Goal: Communication & Community: Answer question/provide support

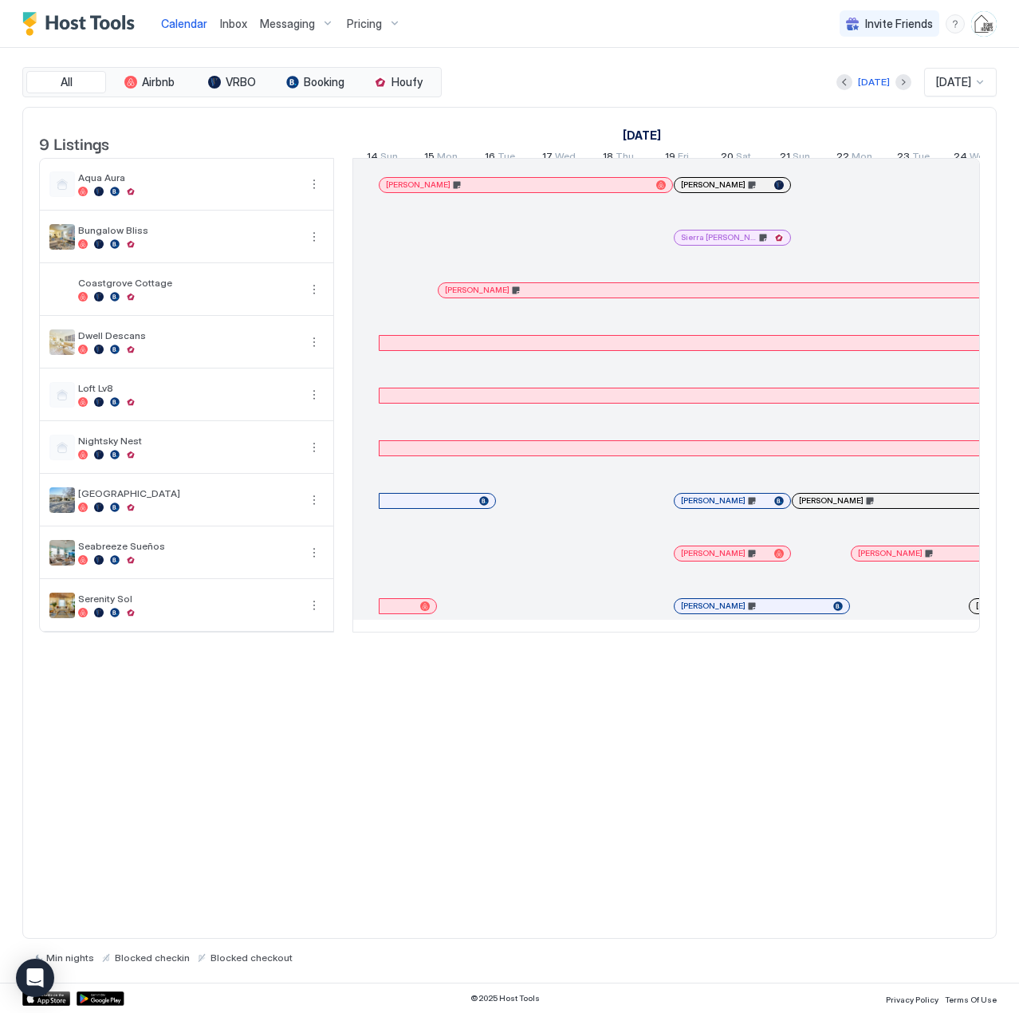
scroll to position [0, 886]
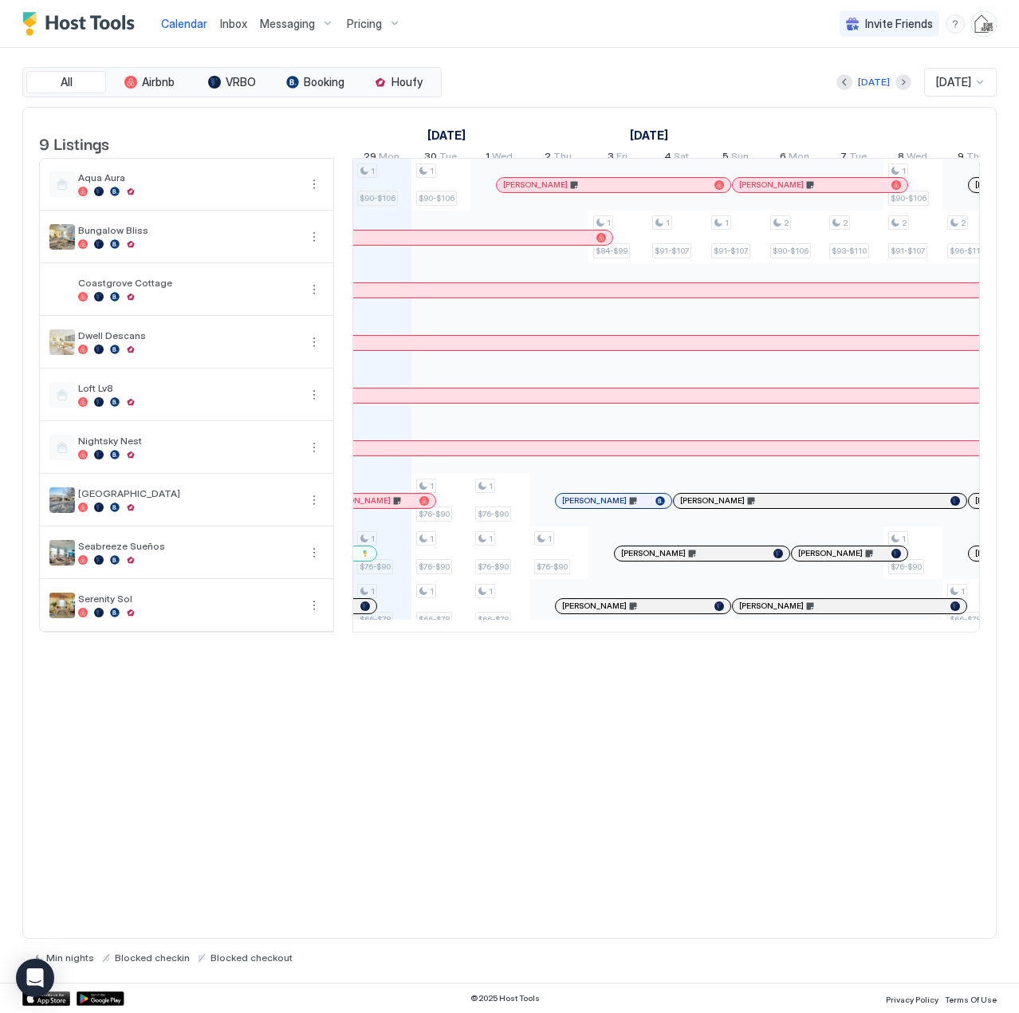
click at [227, 20] on span "Inbox" at bounding box center [233, 24] width 27 height 14
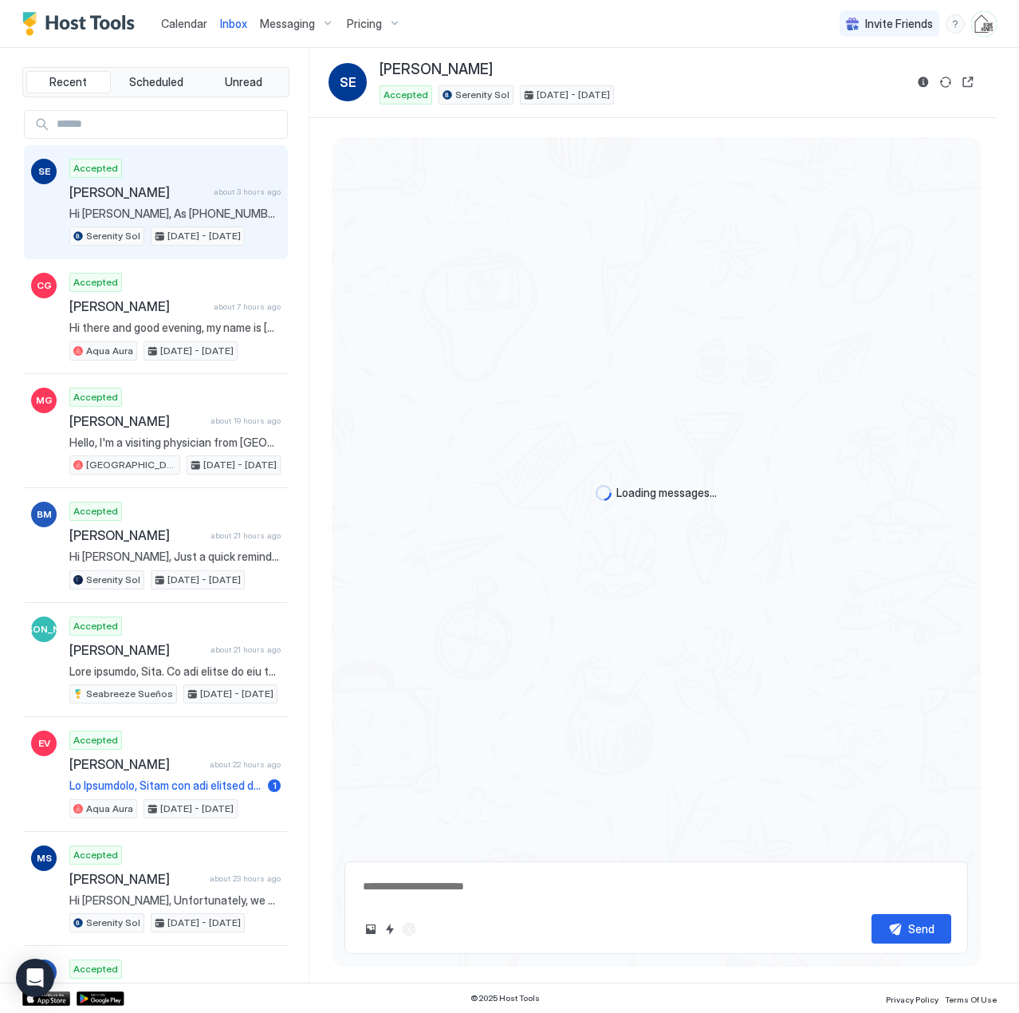
type textarea "*"
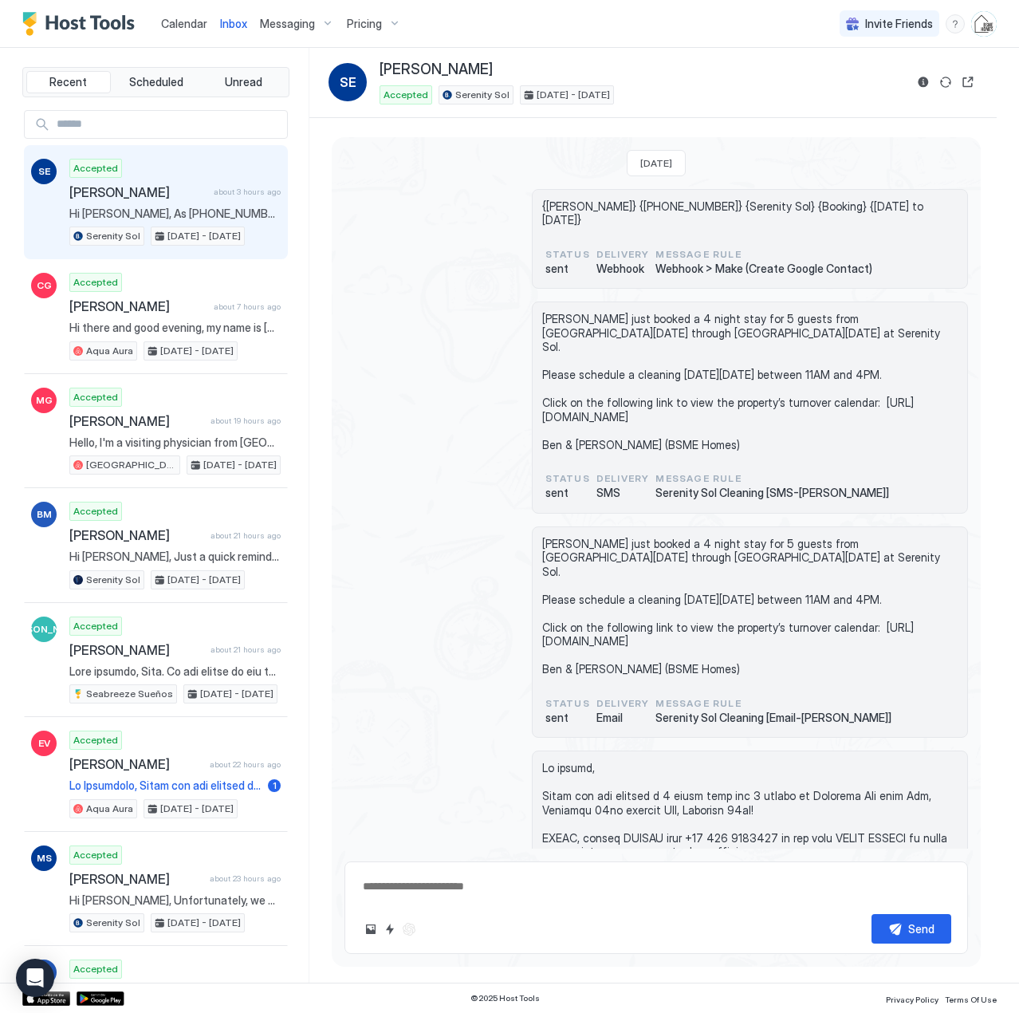
scroll to position [424, 0]
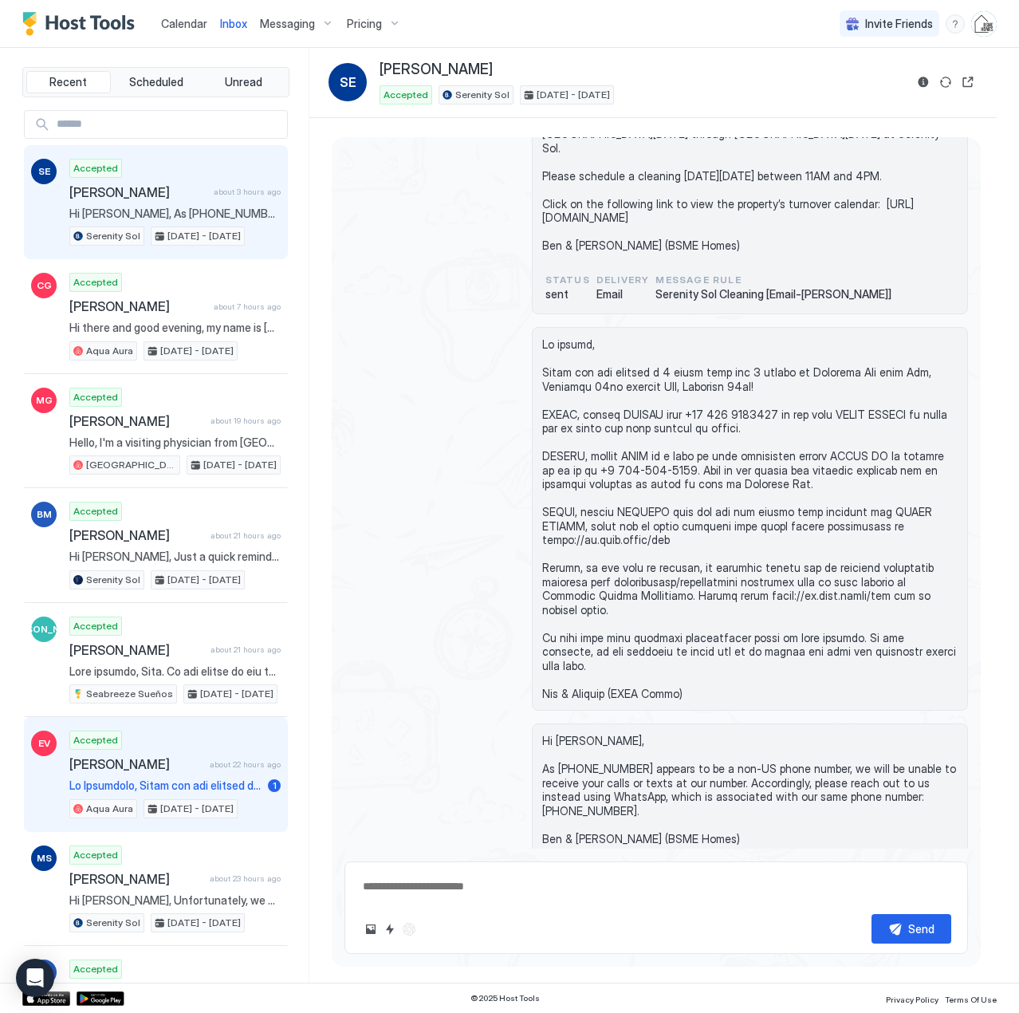
click at [188, 777] on div "Accepted [PERSON_NAME] about 22 hours ago 1 Aqua Aura [DATE] - [DATE]" at bounding box center [174, 775] width 211 height 88
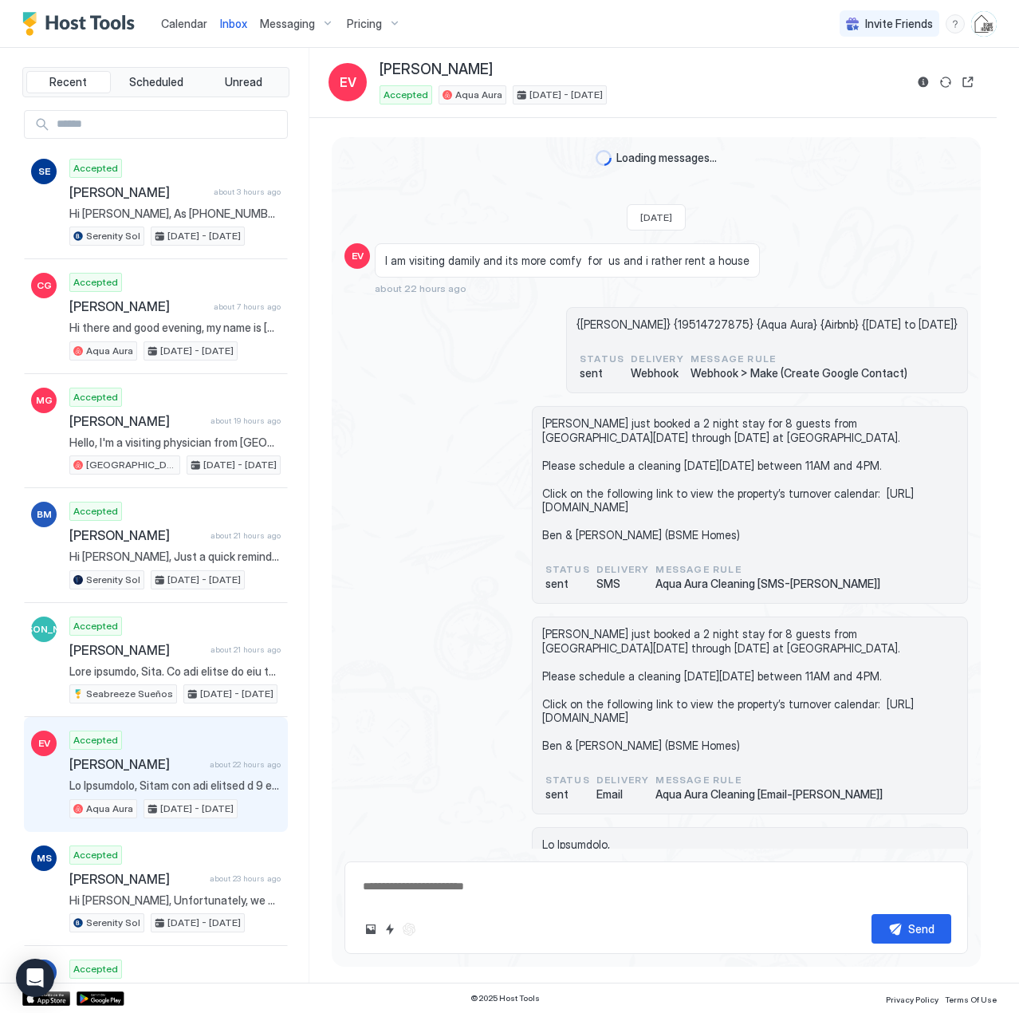
scroll to position [396, 0]
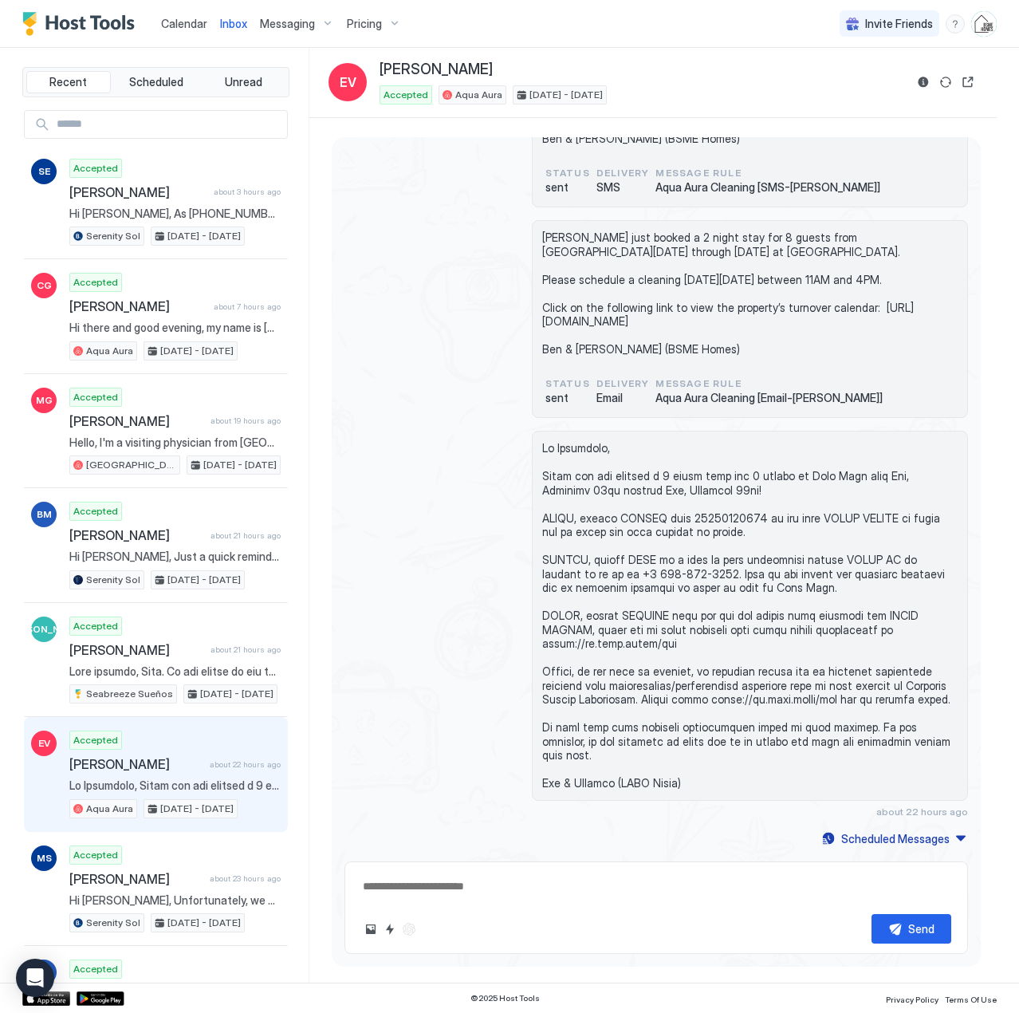
click at [193, 29] on span "Calendar" at bounding box center [184, 24] width 46 height 14
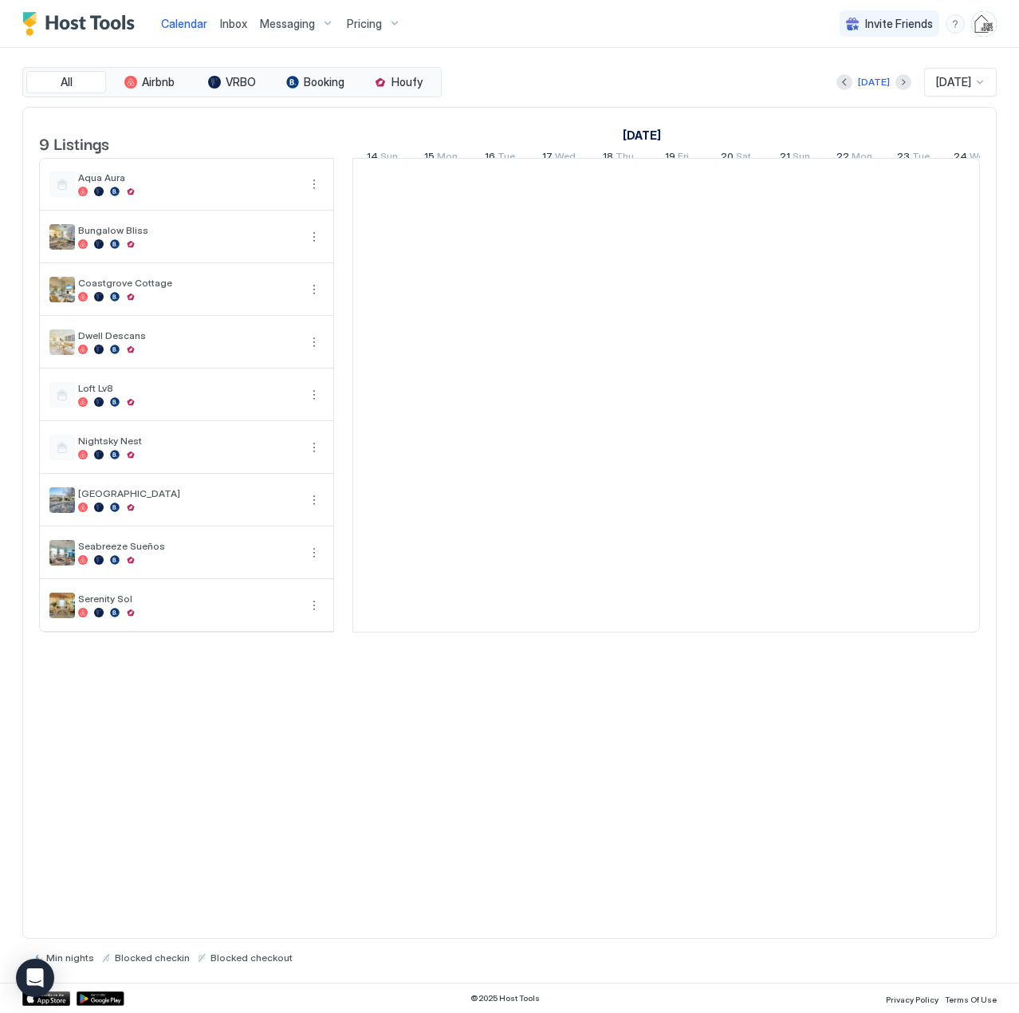
scroll to position [0, 886]
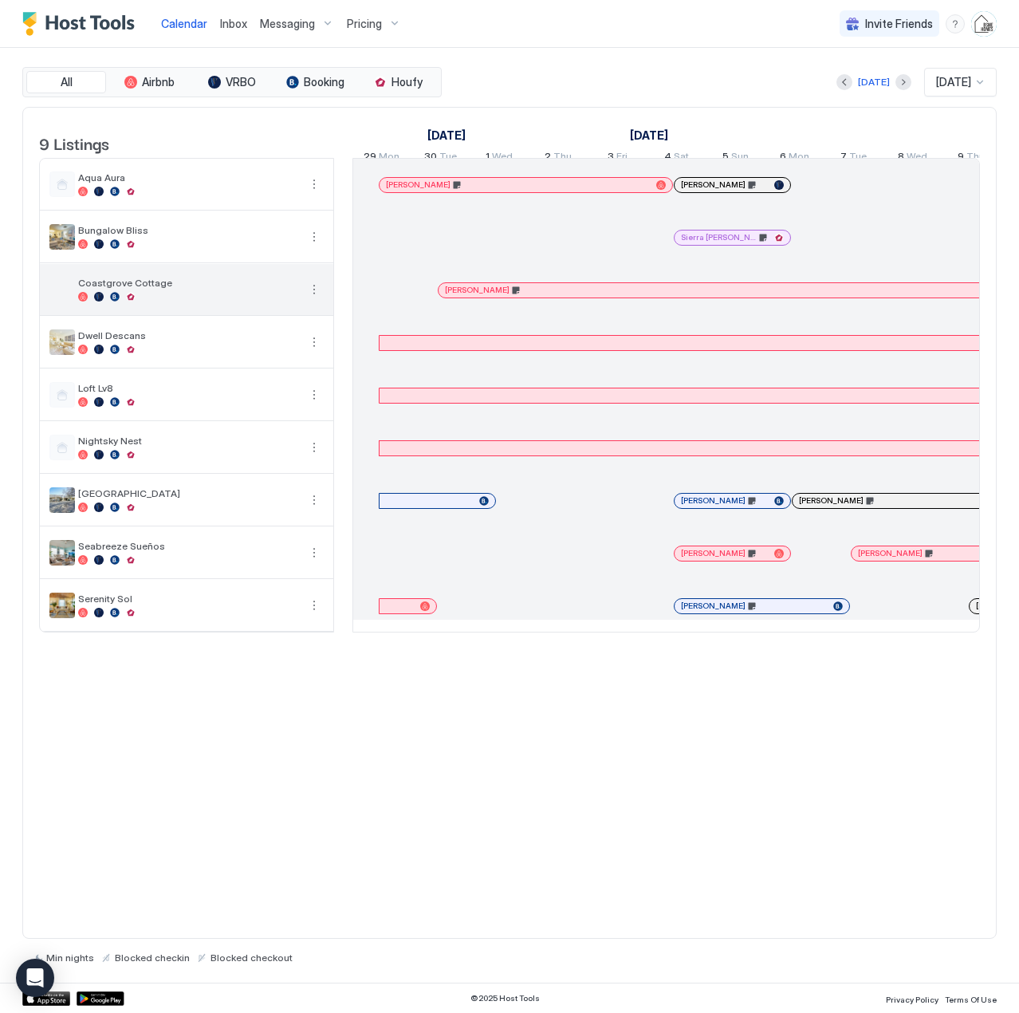
scroll to position [0, 886]
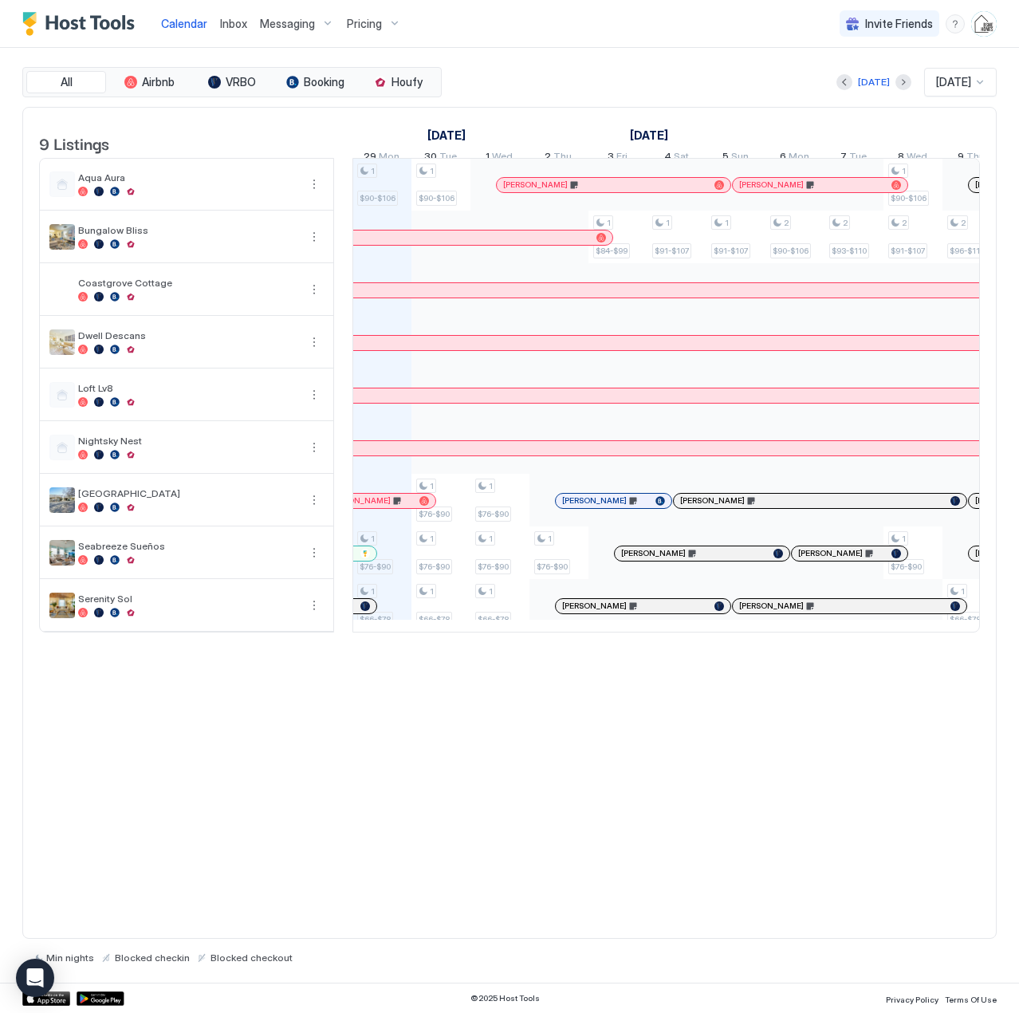
click at [231, 22] on span "Inbox" at bounding box center [233, 24] width 27 height 14
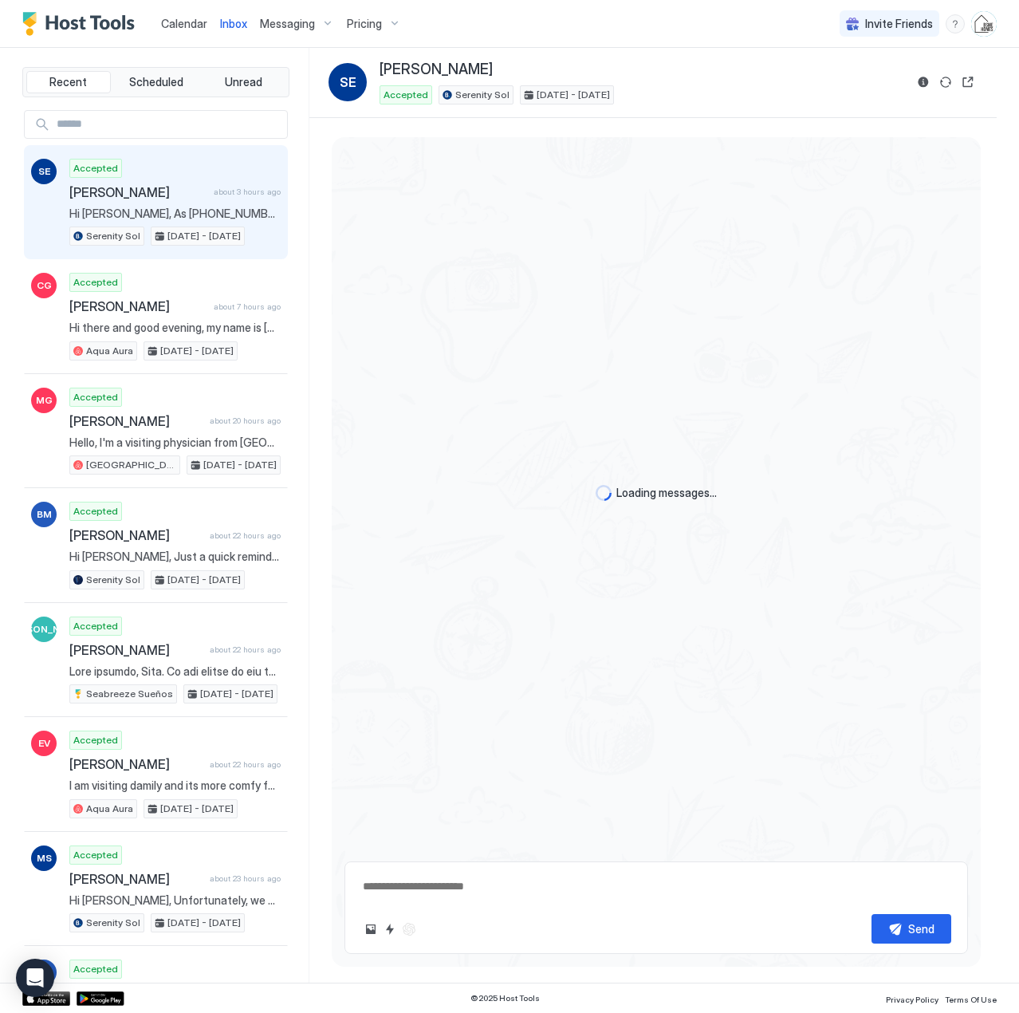
type textarea "*"
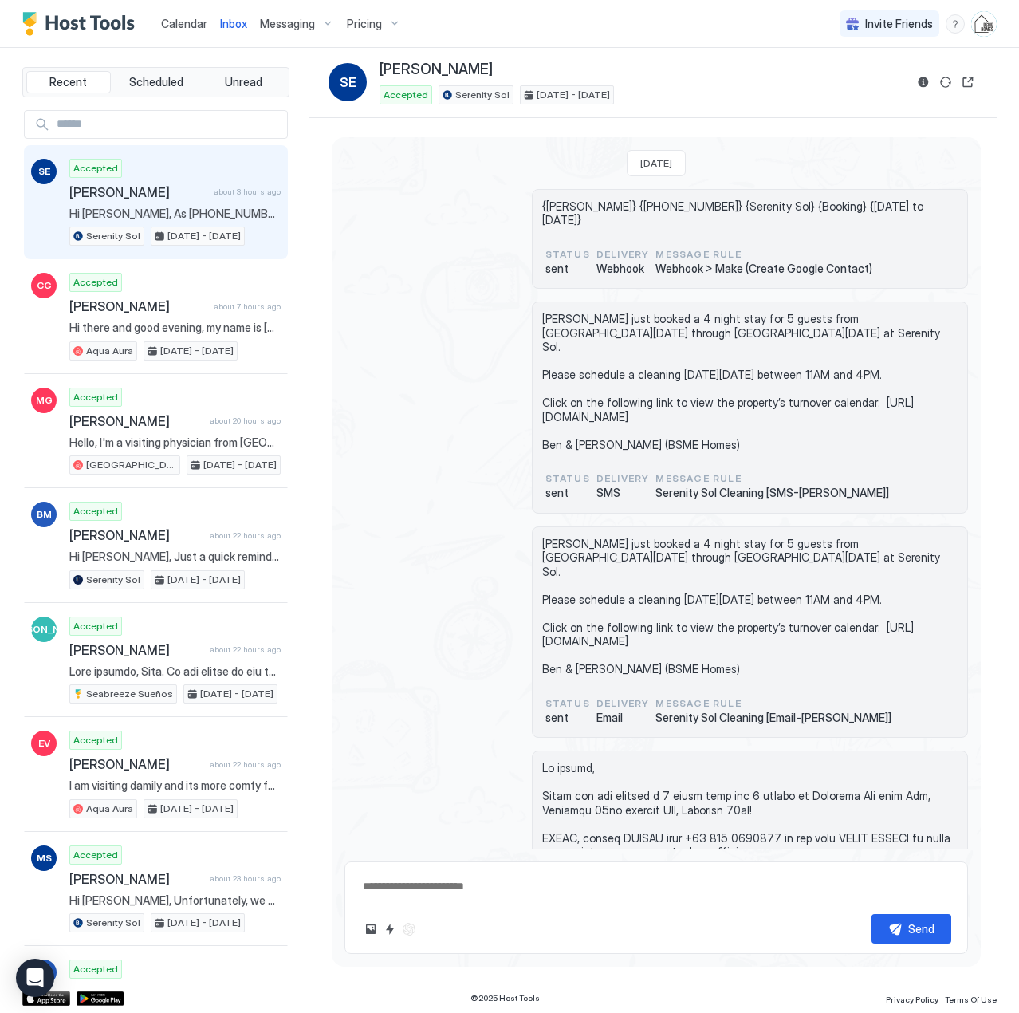
scroll to position [424, 0]
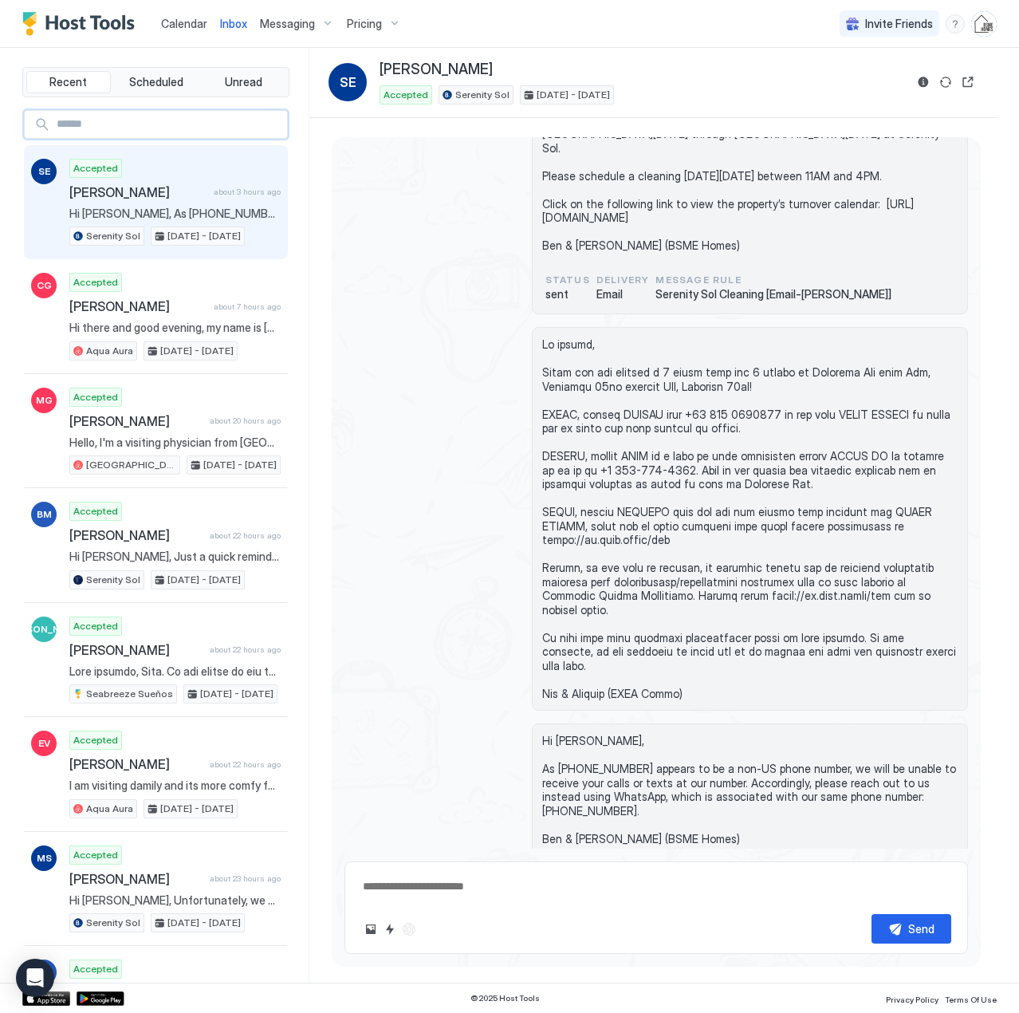
click at [169, 128] on input "Input Field" at bounding box center [168, 124] width 237 height 27
type input "*********"
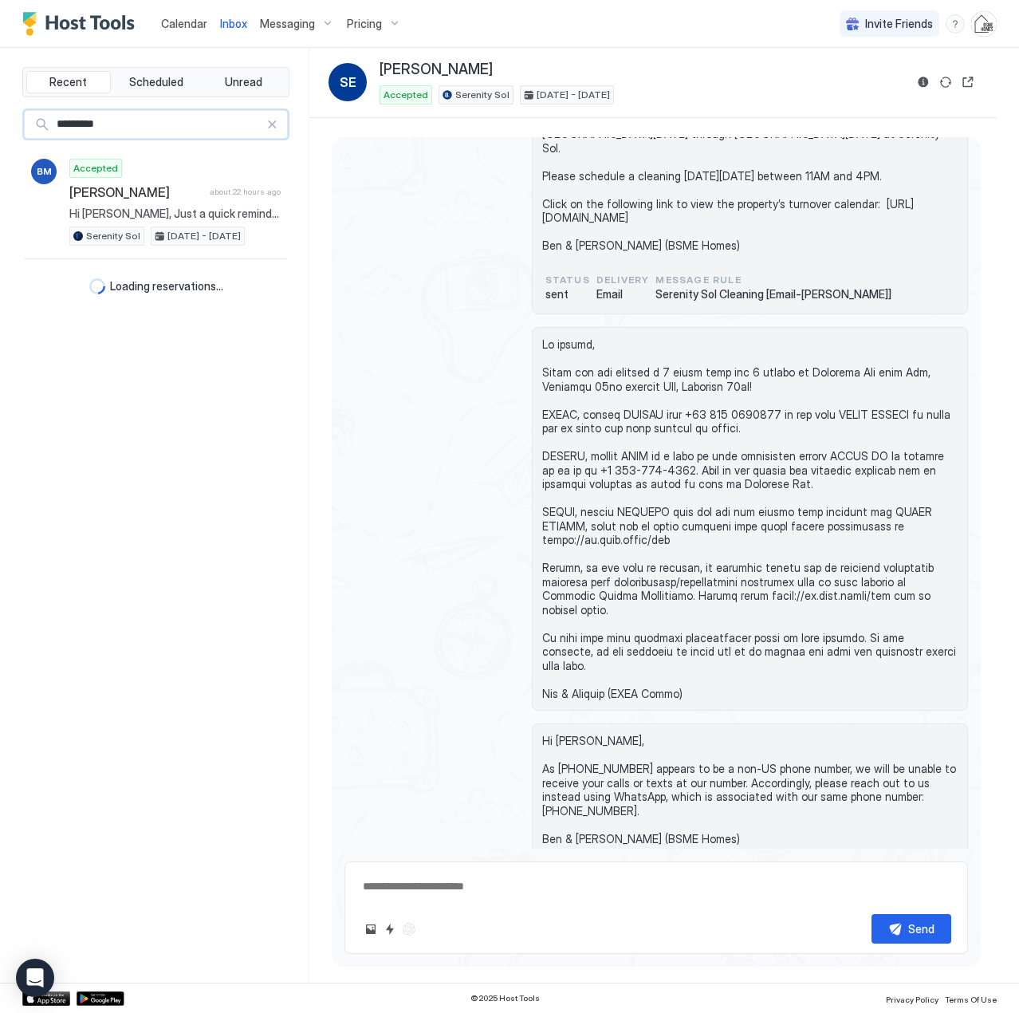
type textarea "*"
type input "*********"
type textarea "*"
click at [191, 24] on span "Calendar" at bounding box center [184, 24] width 46 height 14
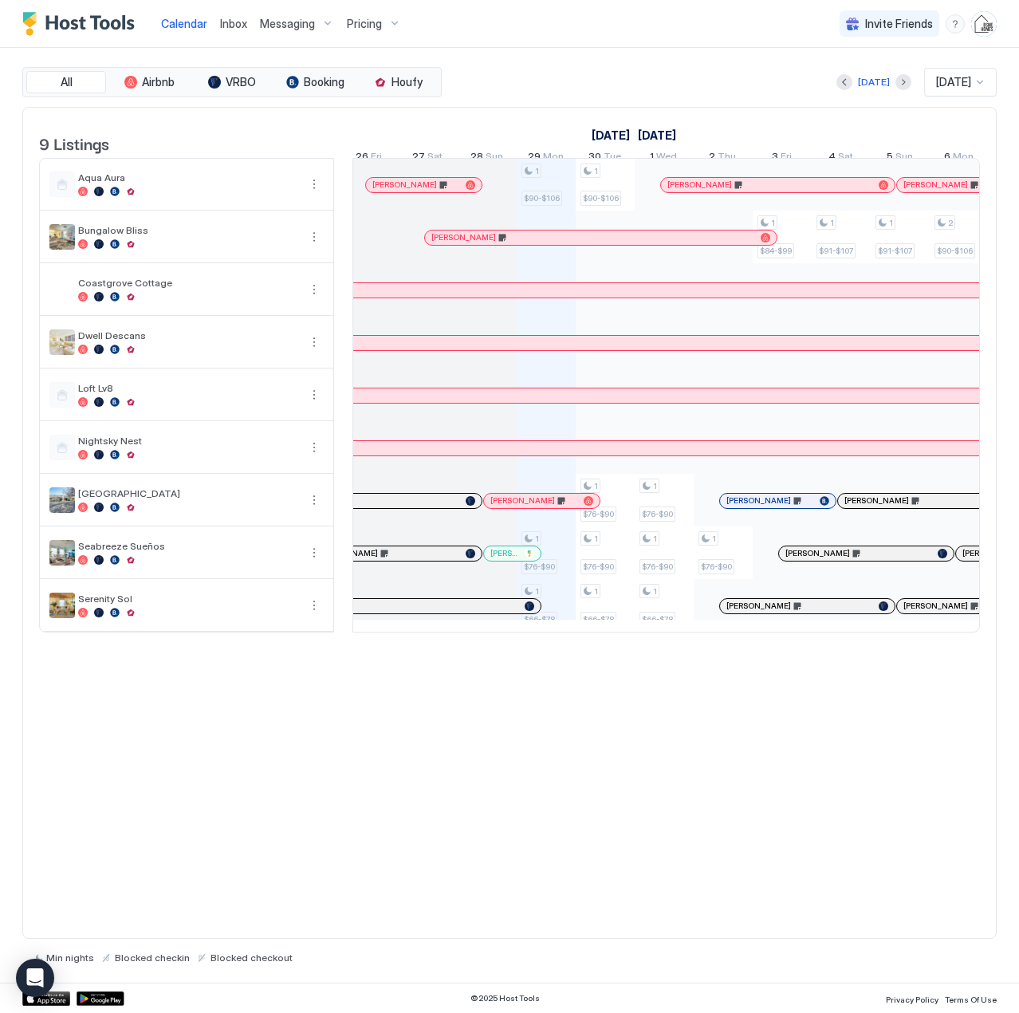
scroll to position [0, 609]
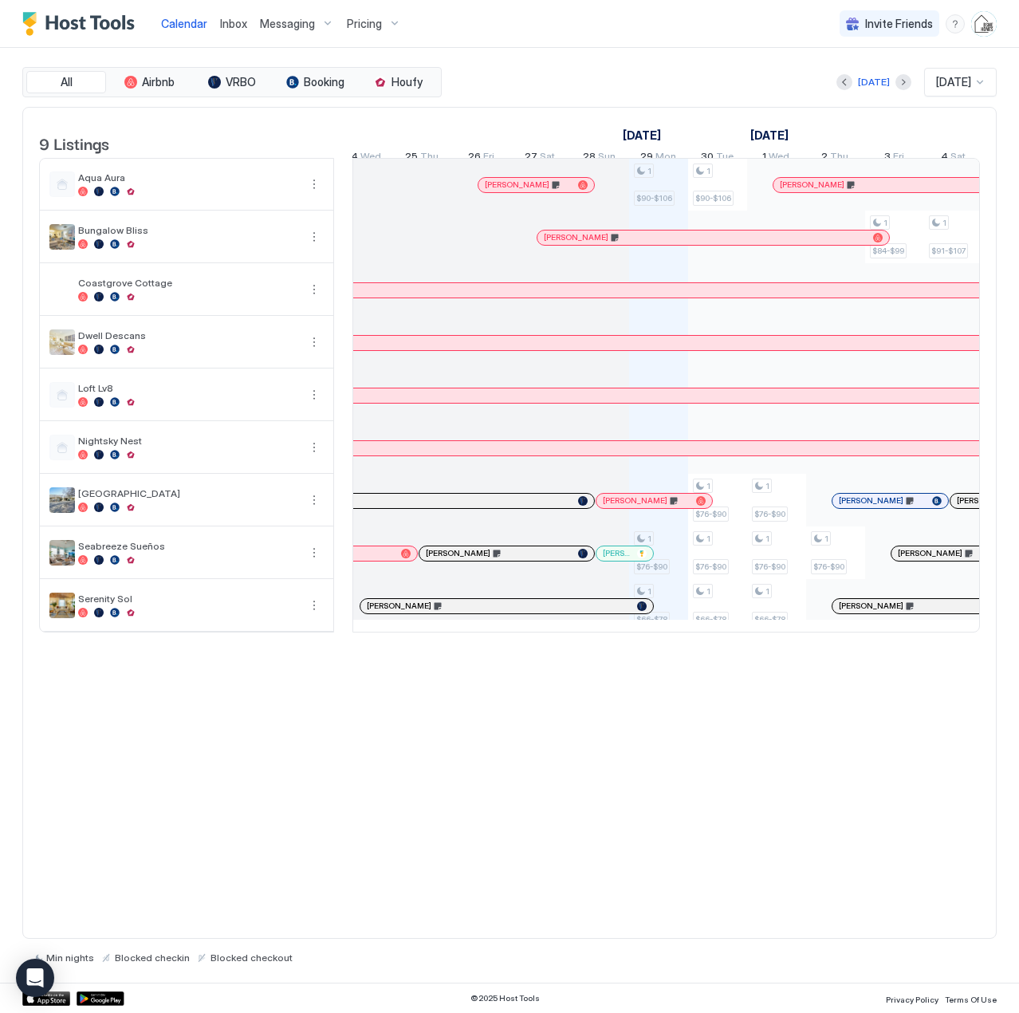
click at [548, 613] on div at bounding box center [548, 606] width 13 height 13
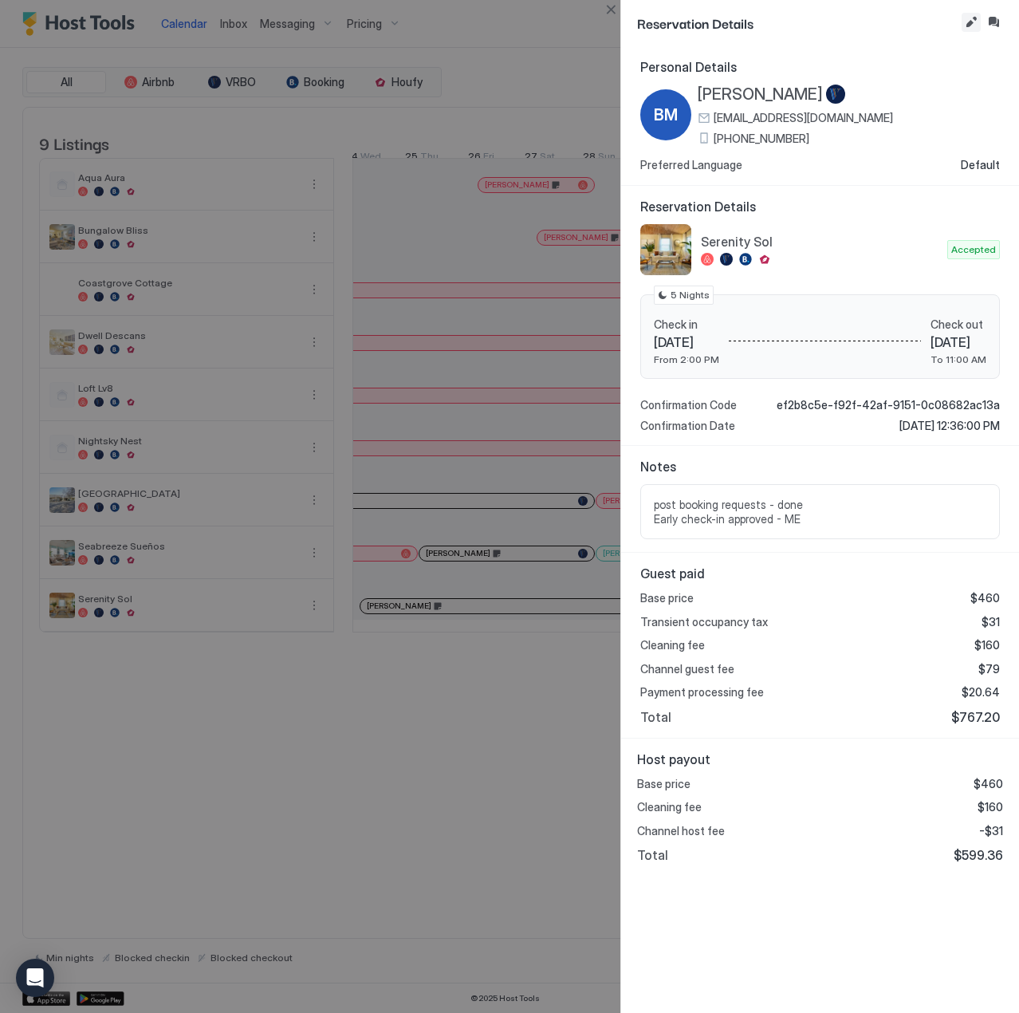
click at [970, 18] on button "Edit reservation" at bounding box center [971, 22] width 19 height 19
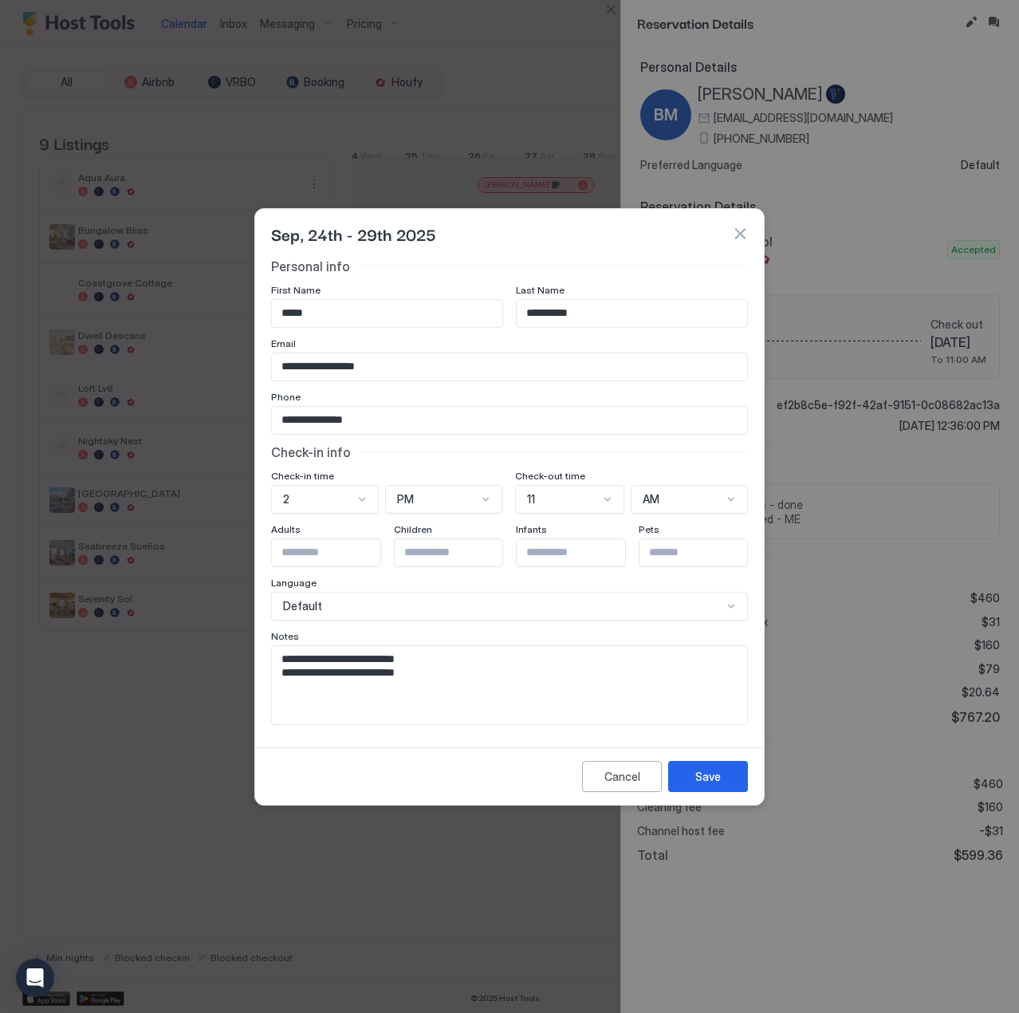
click at [451, 676] on textarea "**********" at bounding box center [509, 685] width 475 height 78
paste textarea "**********"
type textarea "**********"
click at [710, 767] on button "Save" at bounding box center [708, 776] width 80 height 31
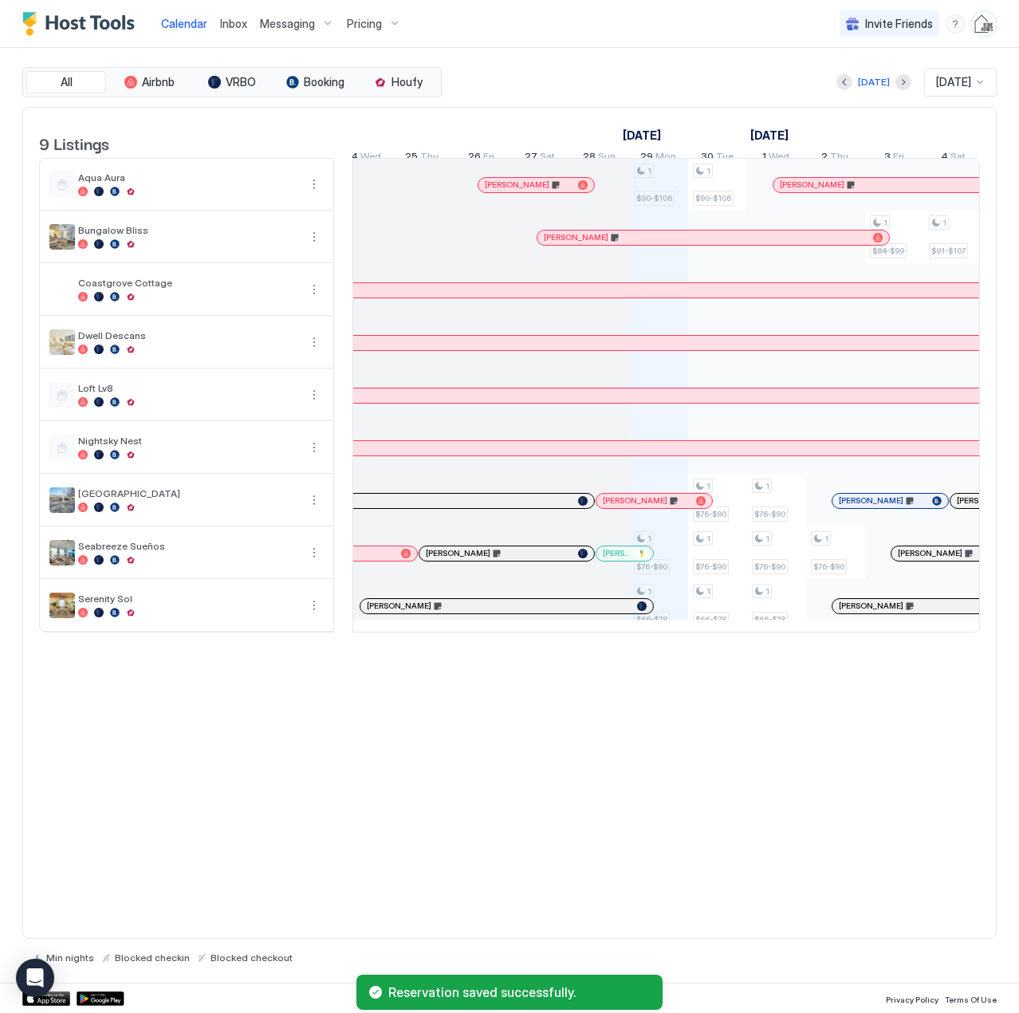
click at [473, 612] on div "[PERSON_NAME]" at bounding box center [507, 606] width 293 height 14
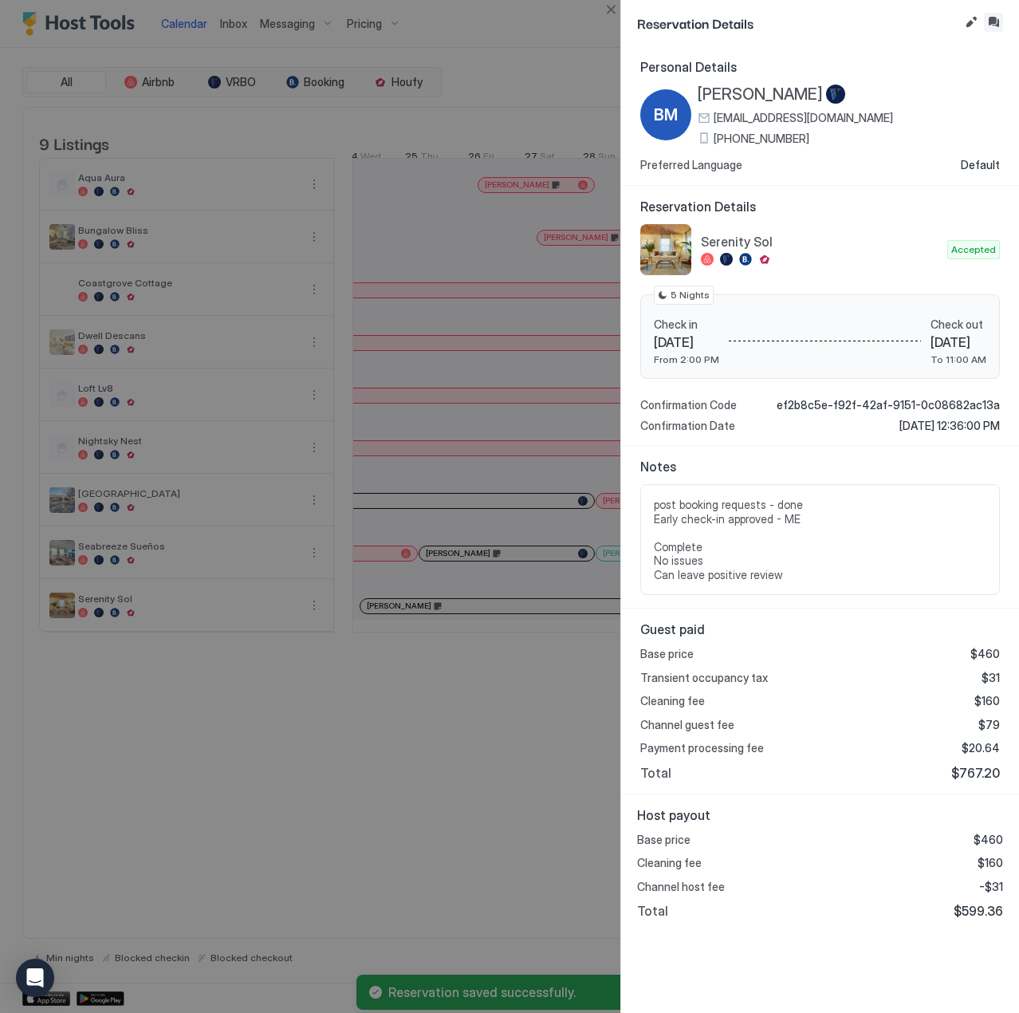
click at [999, 17] on button "Inbox" at bounding box center [993, 22] width 19 height 19
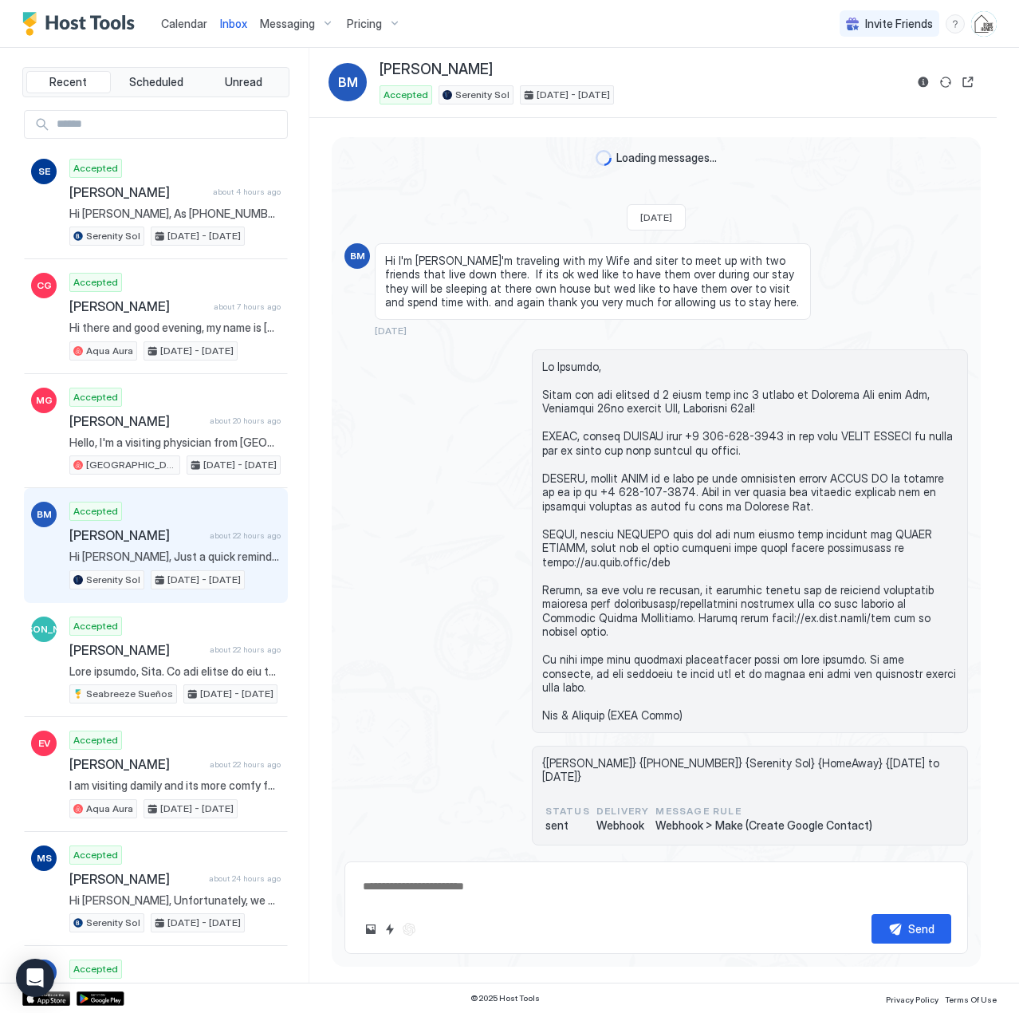
scroll to position [2655, 0]
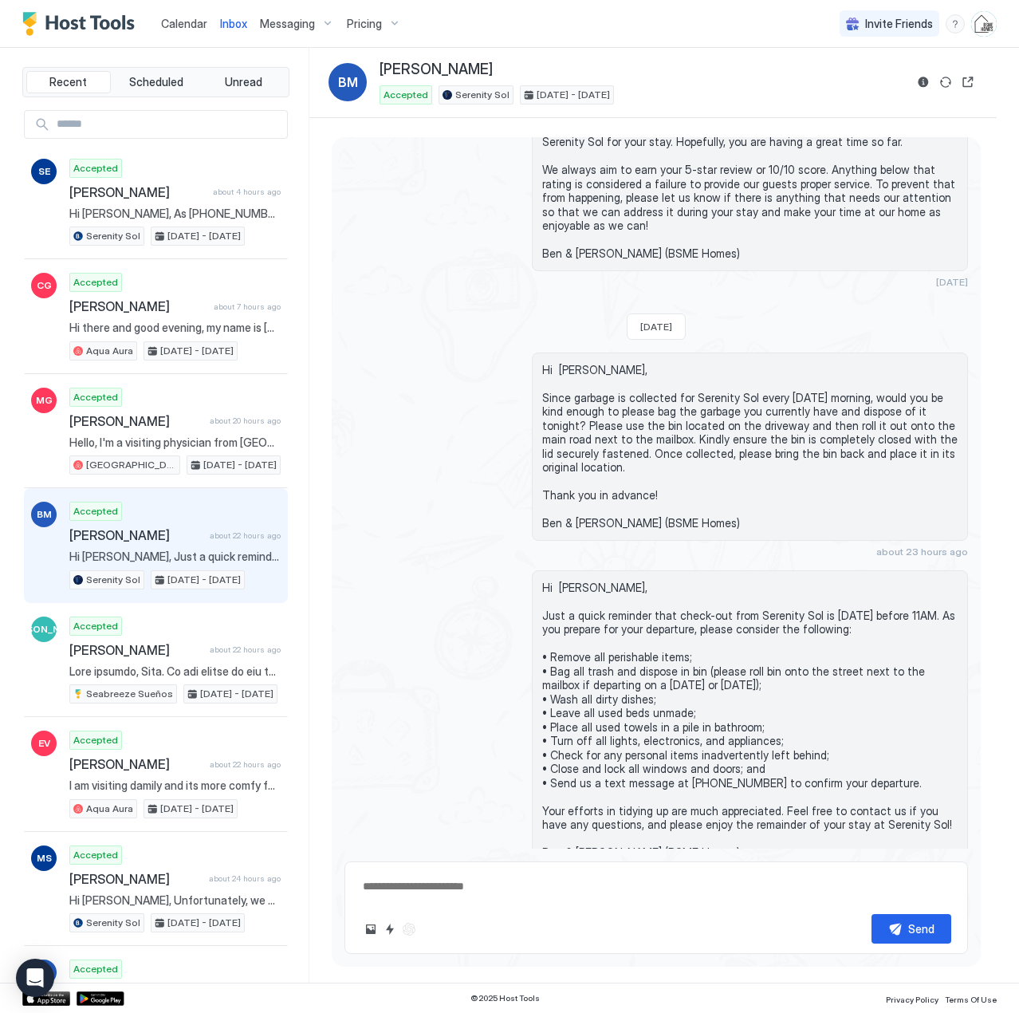
click at [842, 900] on div "Scheduled Messages" at bounding box center [896, 908] width 108 height 17
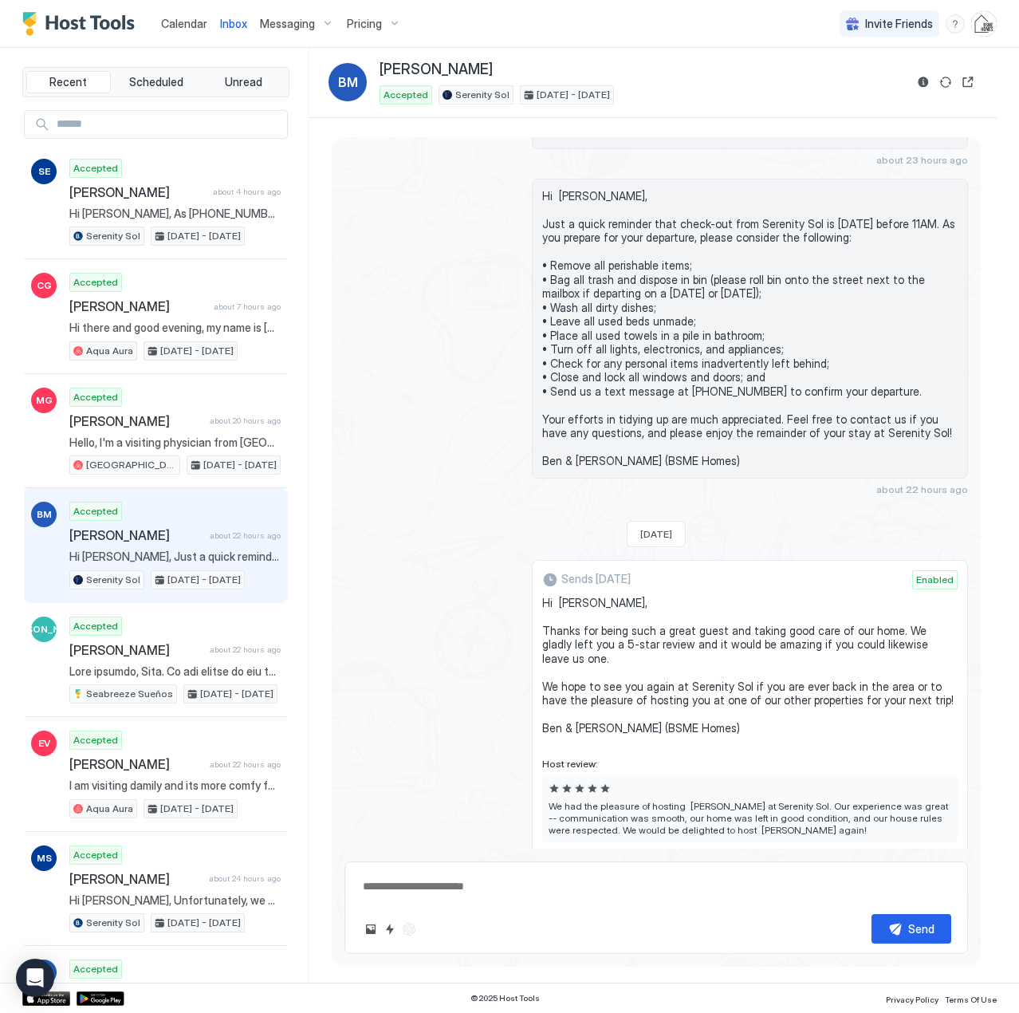
click at [925, 865] on button "Send now" at bounding box center [933, 873] width 16 height 16
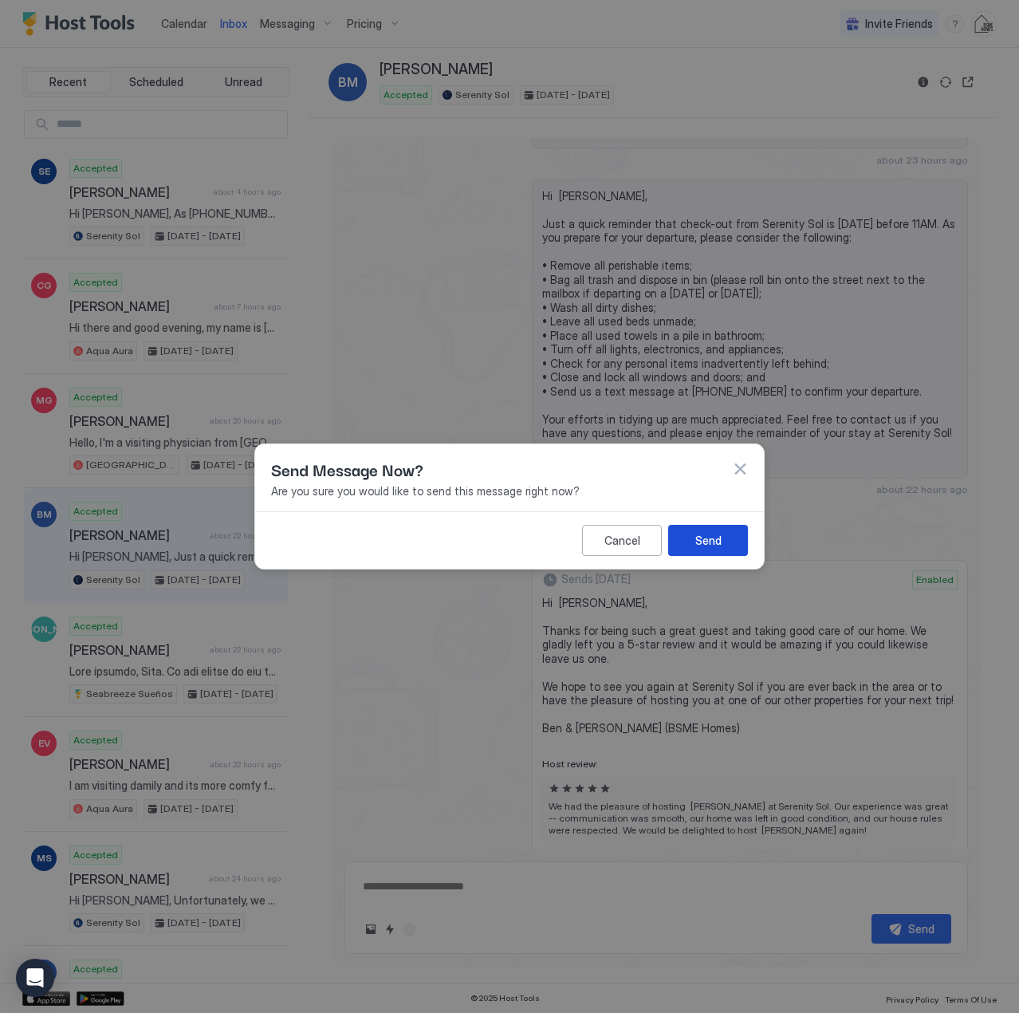
click at [712, 530] on button "Send" at bounding box center [708, 540] width 80 height 31
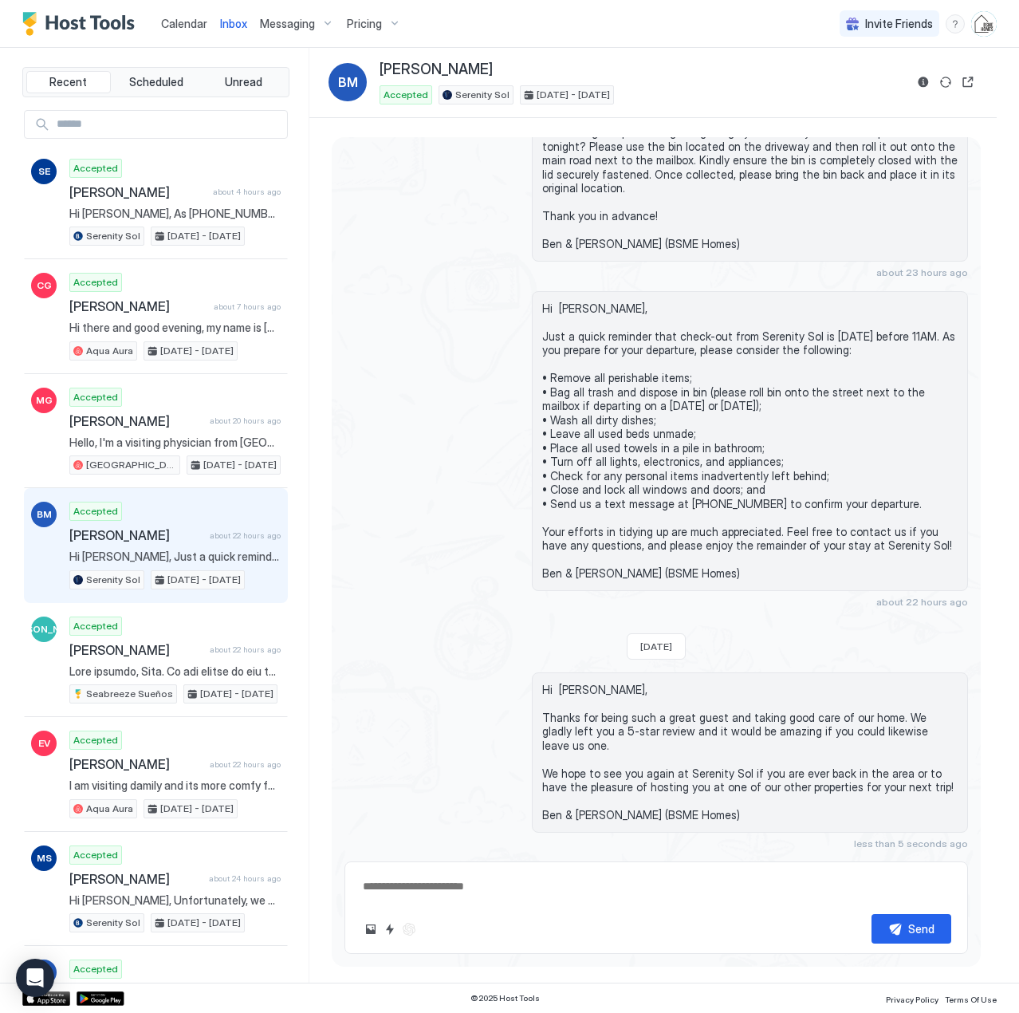
scroll to position [2850, 0]
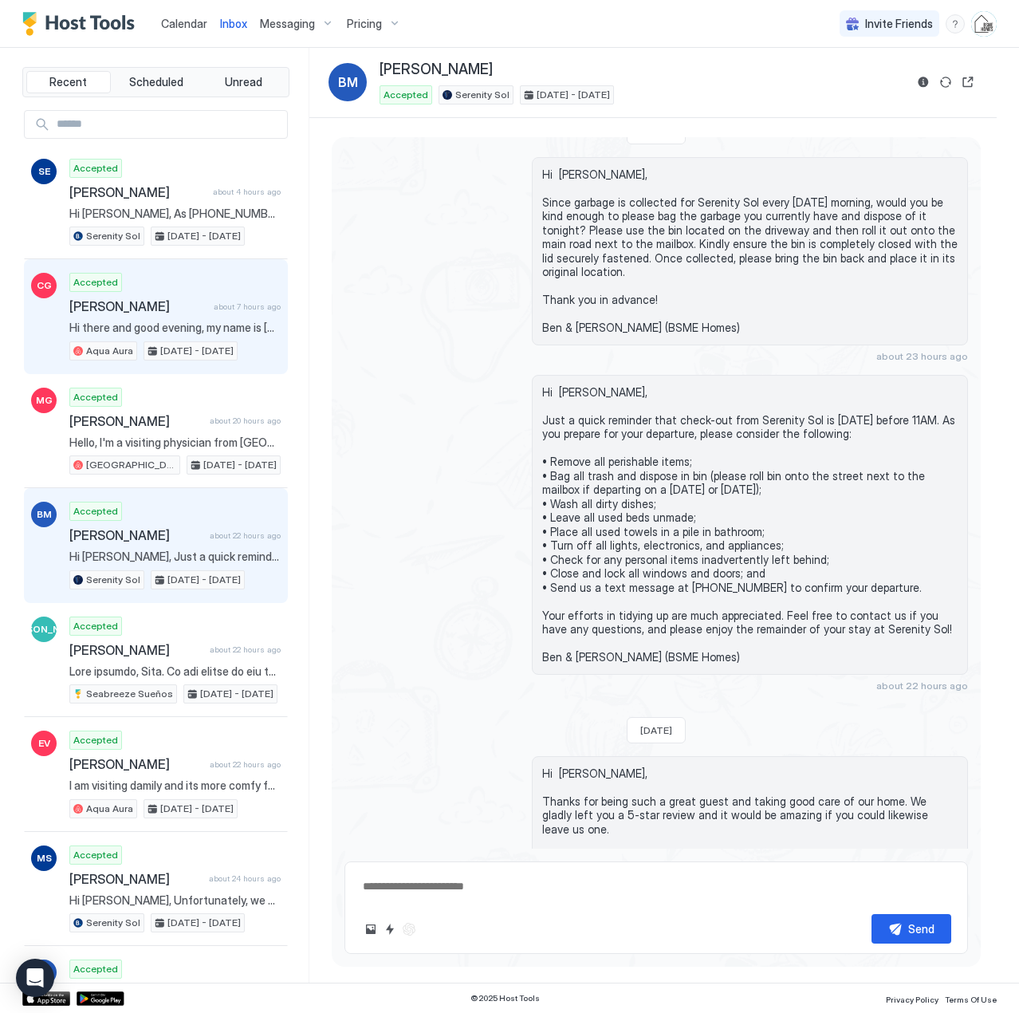
type textarea "*"
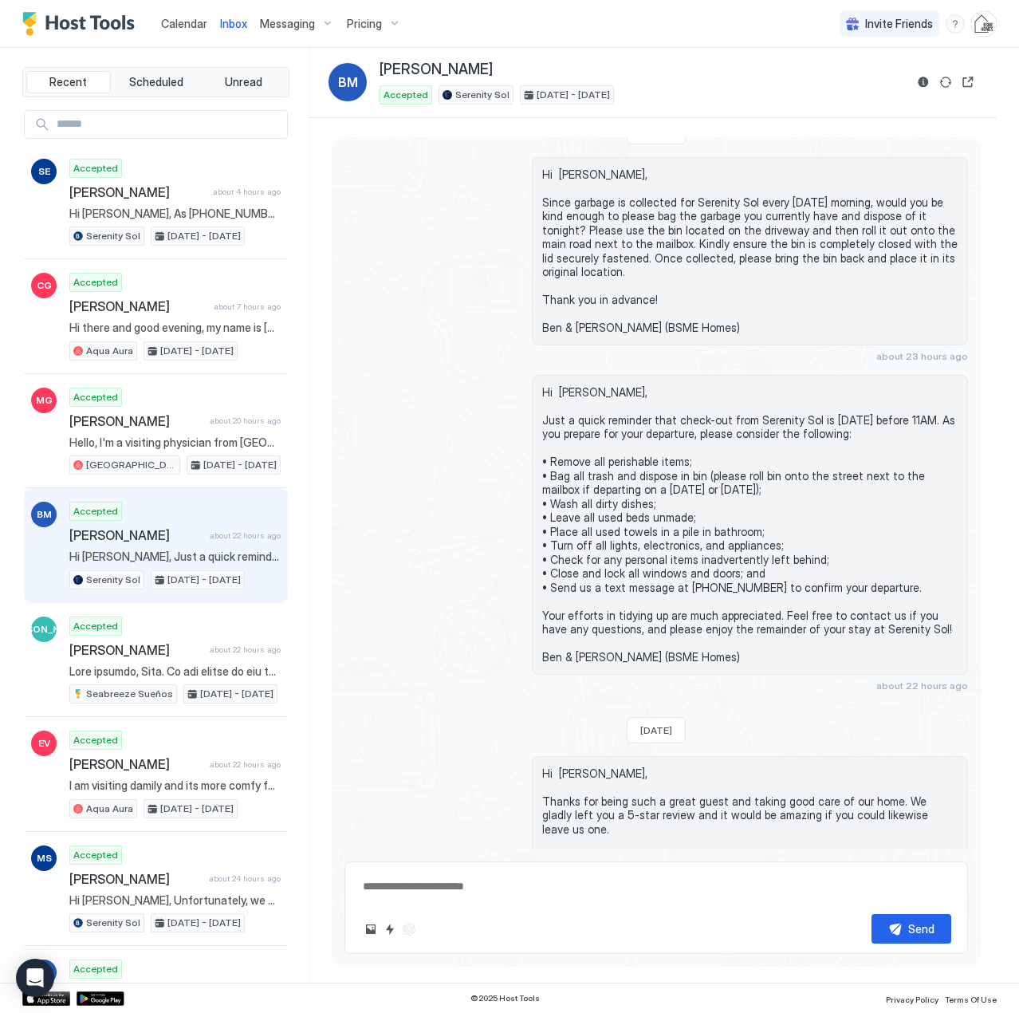
click at [199, 23] on span "Calendar" at bounding box center [184, 24] width 46 height 14
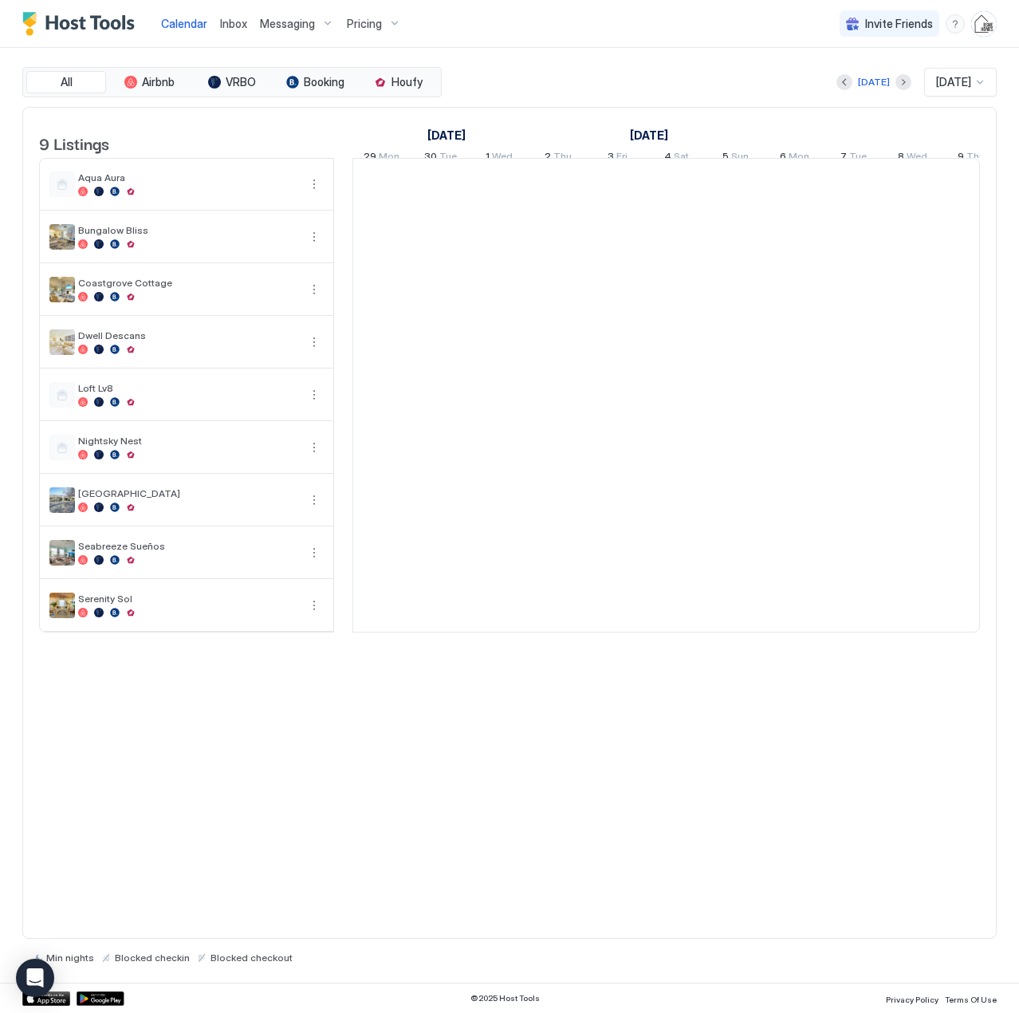
scroll to position [0, 886]
